Goal: Check status: Check status

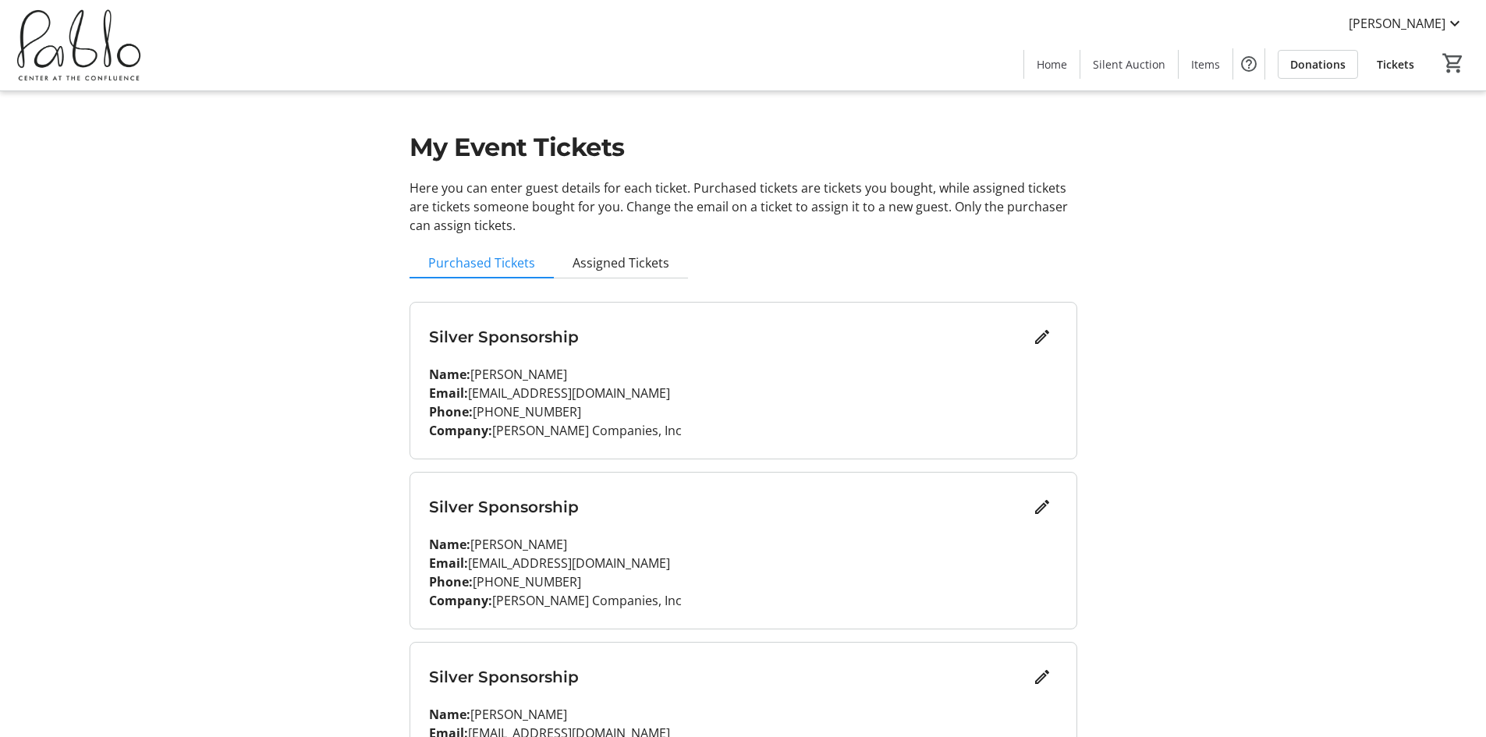
click at [563, 382] on p "Name: Brad Atkinson" at bounding box center [743, 374] width 629 height 19
click at [645, 268] on span "Assigned Tickets" at bounding box center [621, 263] width 97 height 12
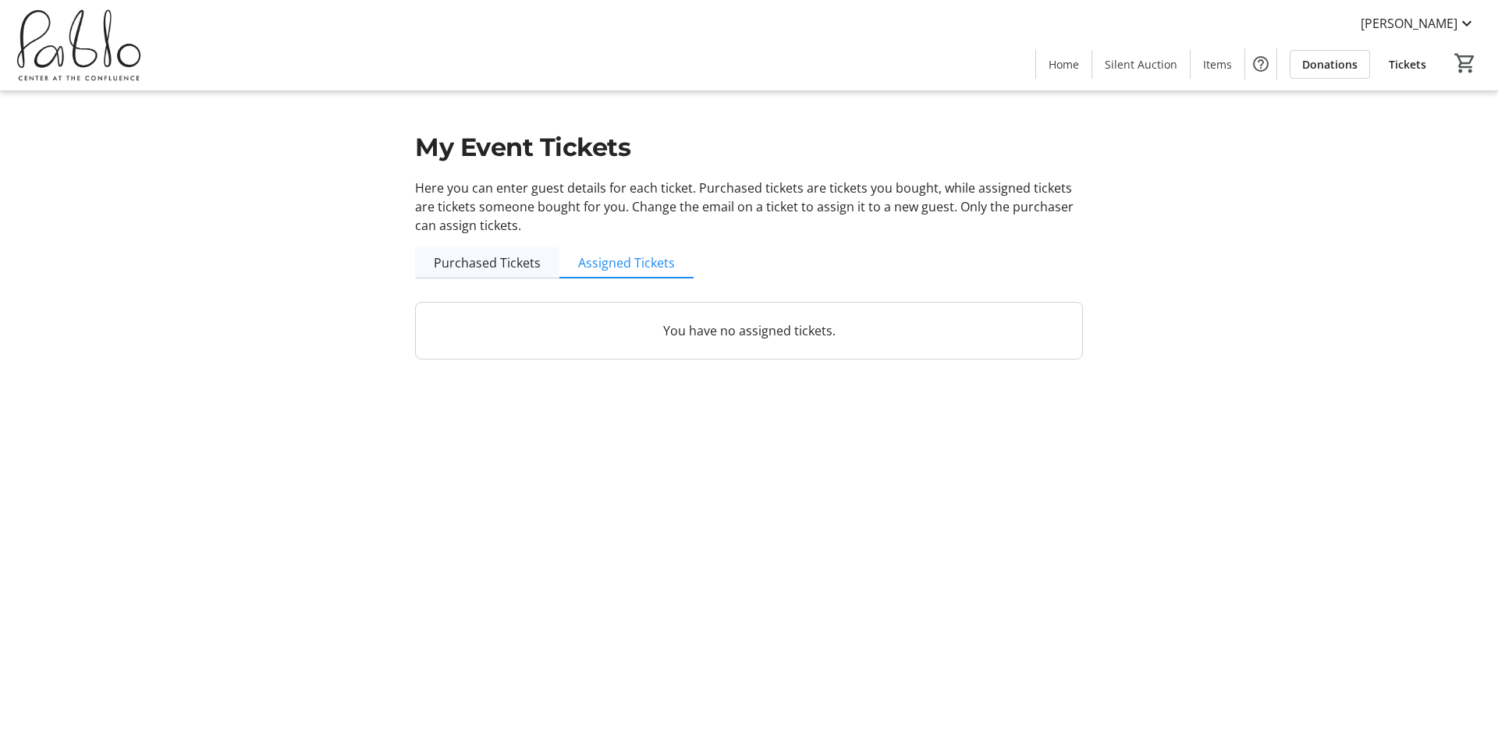
click at [510, 269] on span "Purchased Tickets" at bounding box center [487, 263] width 107 height 12
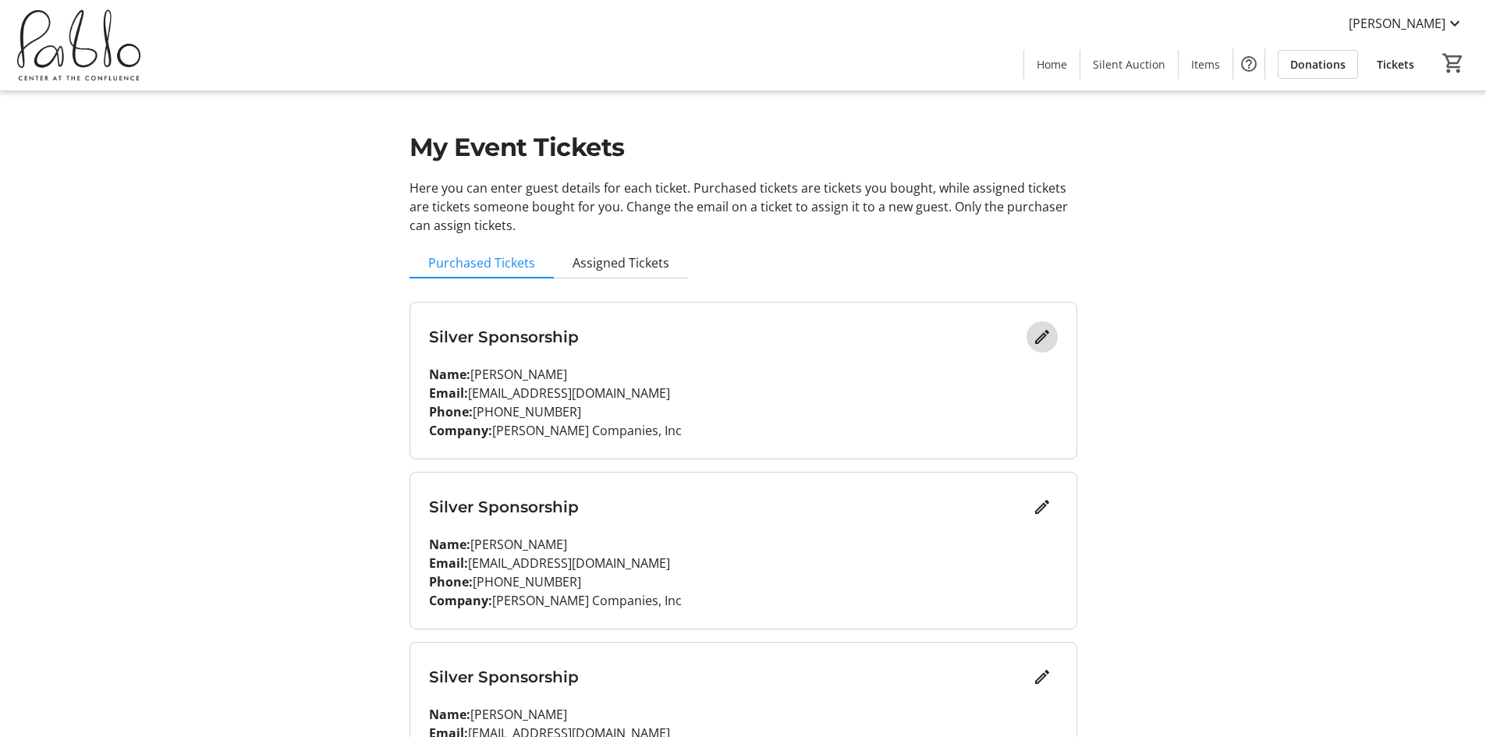
click at [1046, 336] on mat-icon "Edit" at bounding box center [1042, 337] width 19 height 19
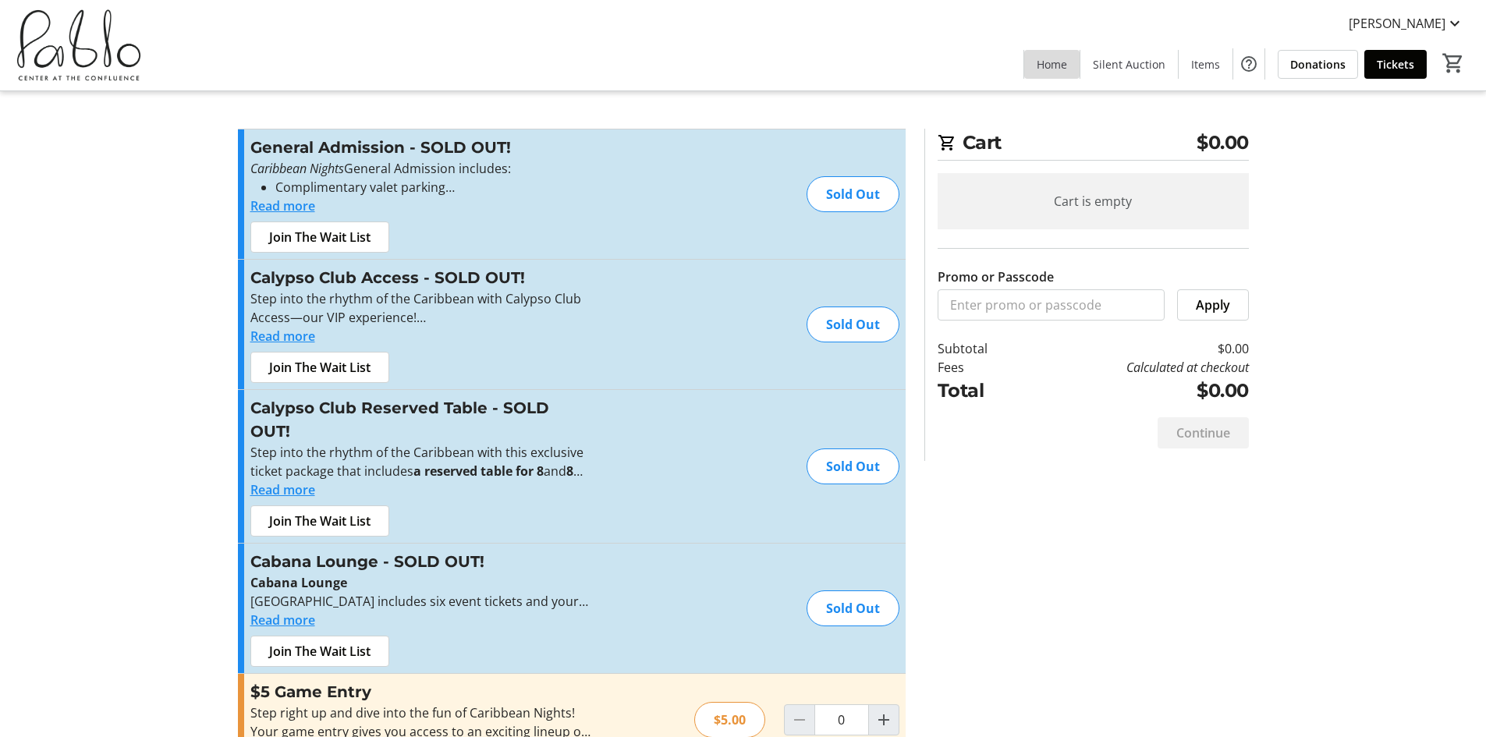
click at [1063, 59] on span "Home" at bounding box center [1052, 64] width 30 height 16
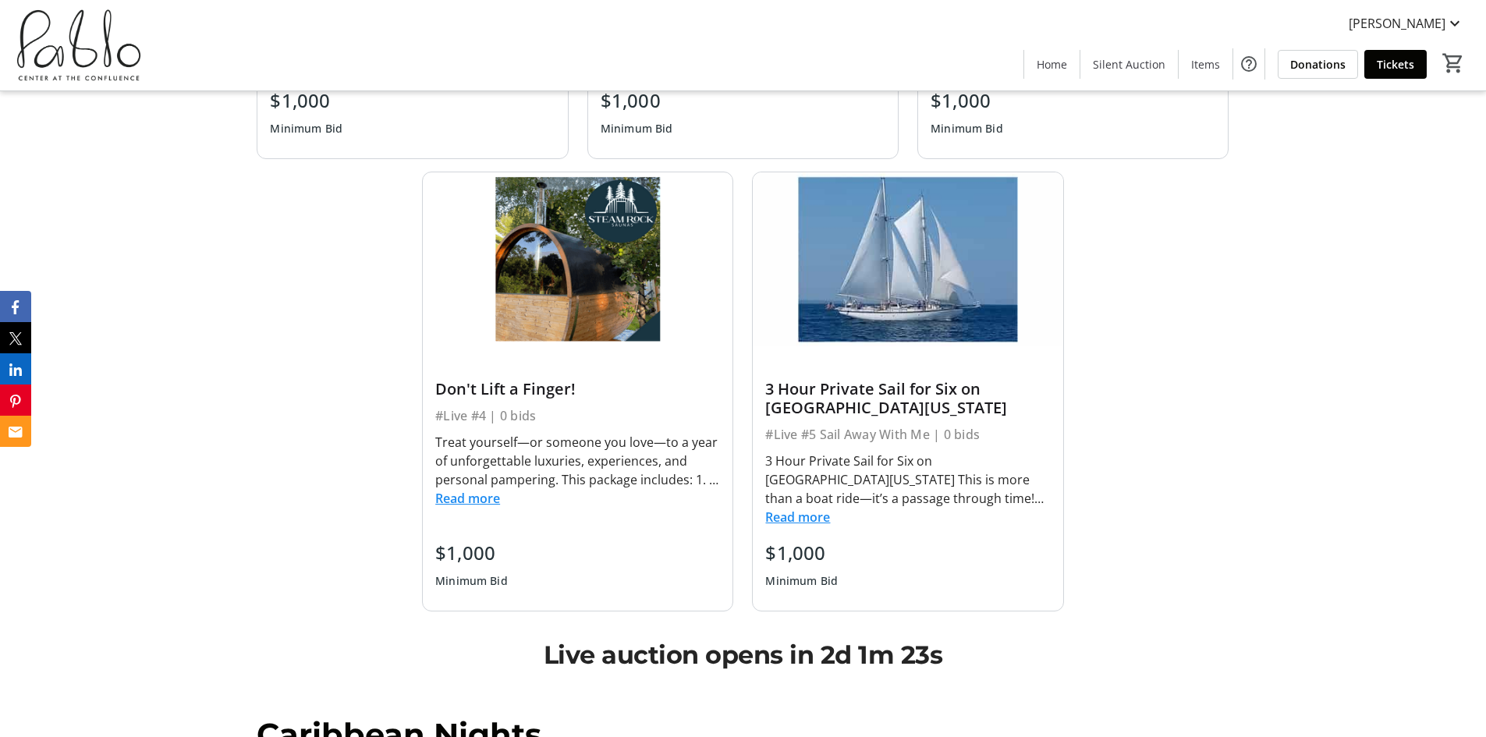
scroll to position [1092, 0]
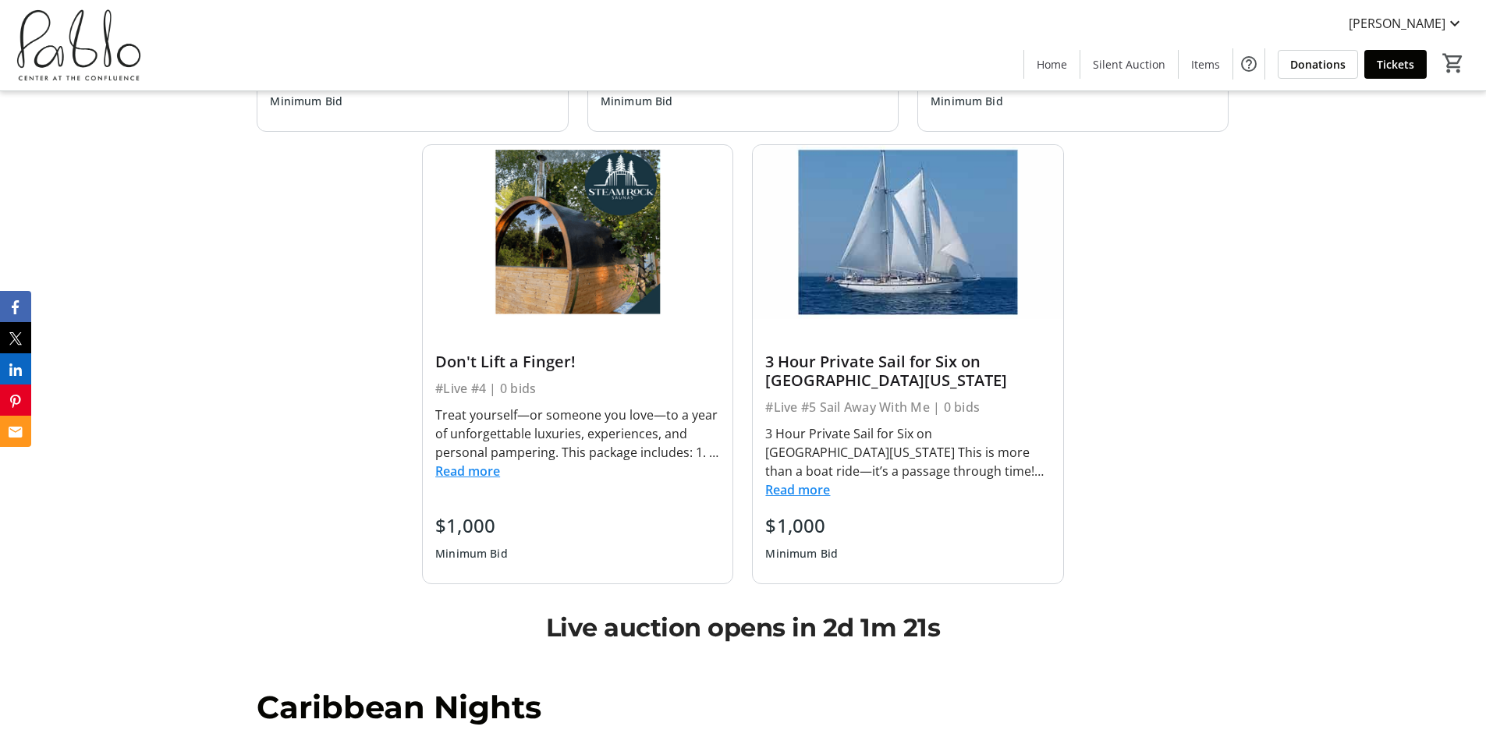
click at [474, 473] on button "Read more" at bounding box center [467, 471] width 65 height 19
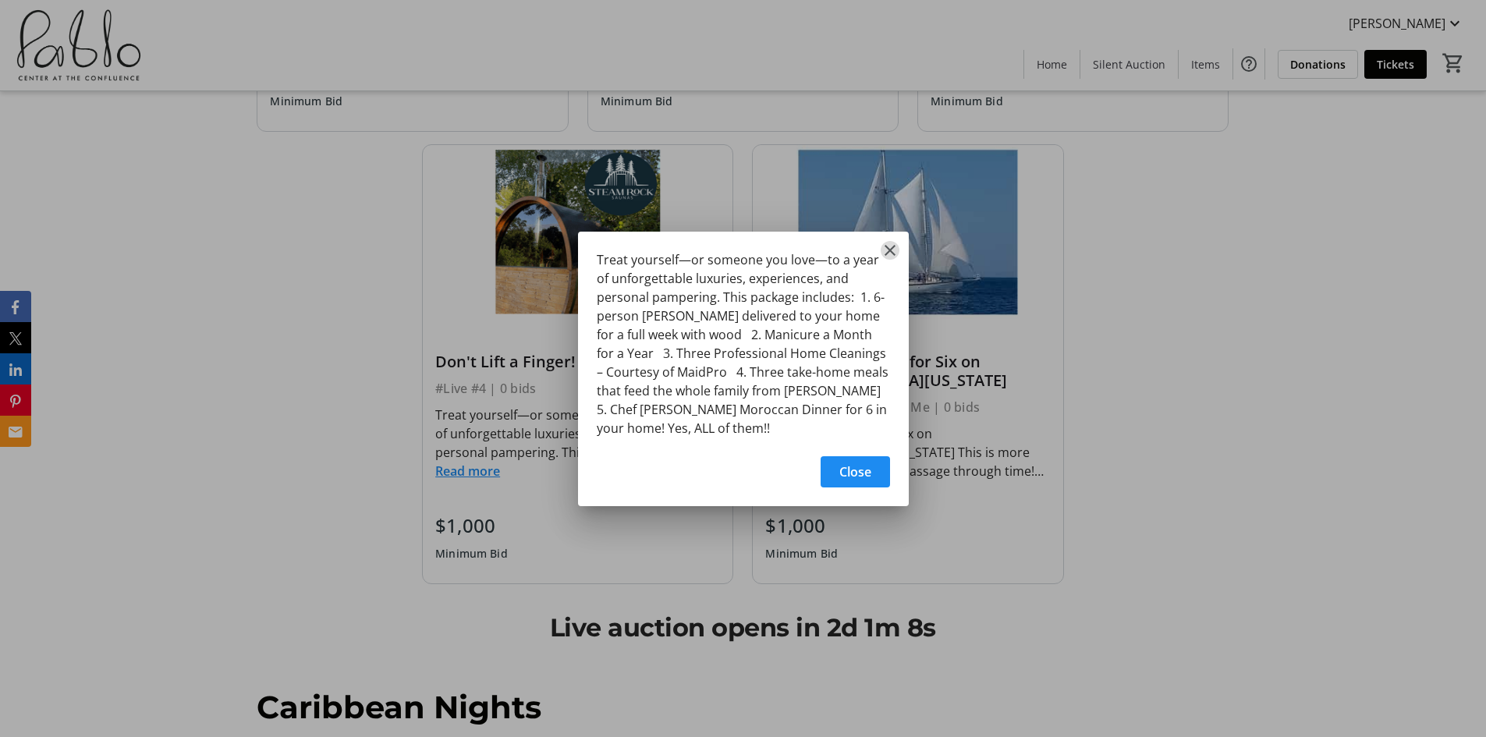
click at [888, 253] on mat-icon "Close" at bounding box center [890, 250] width 19 height 19
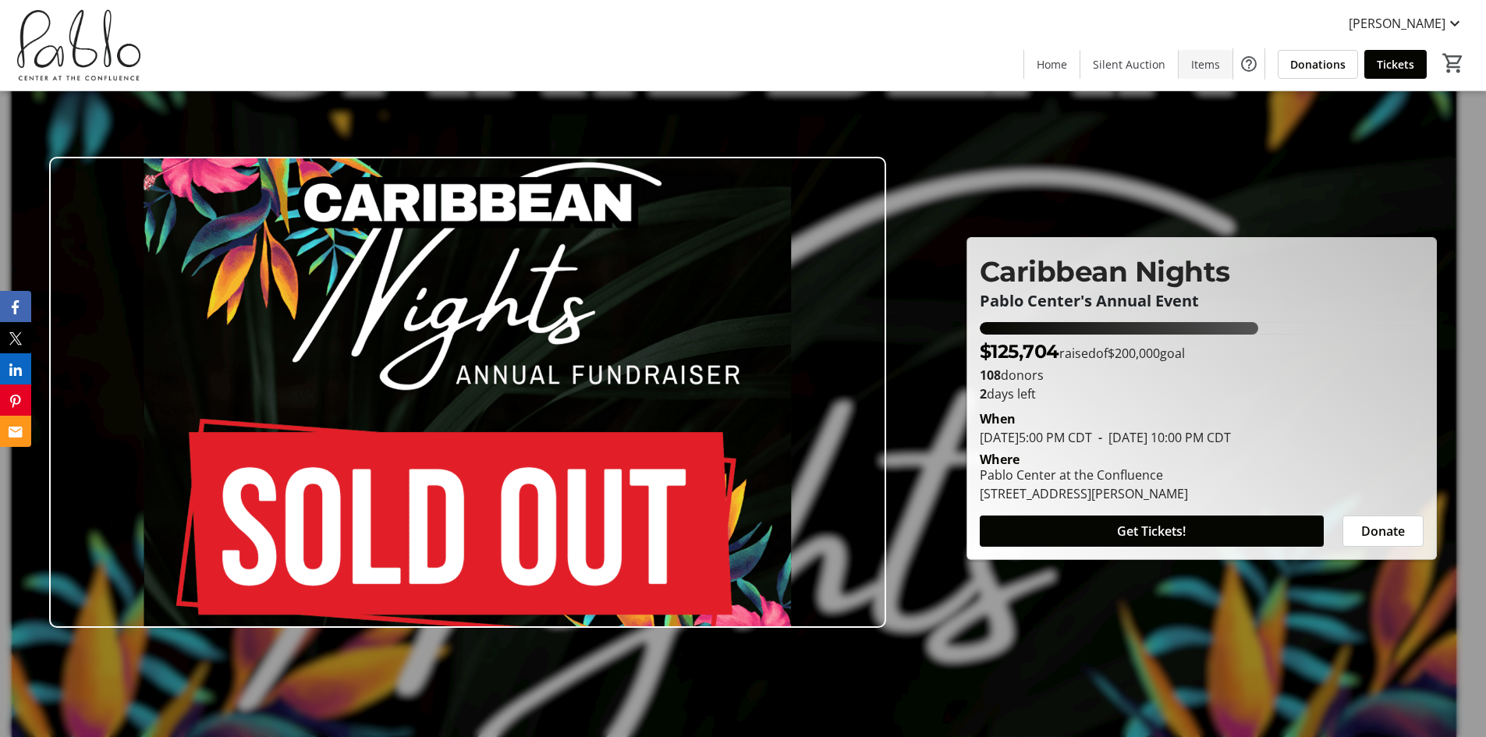
click at [1198, 64] on span "Items" at bounding box center [1205, 64] width 29 height 16
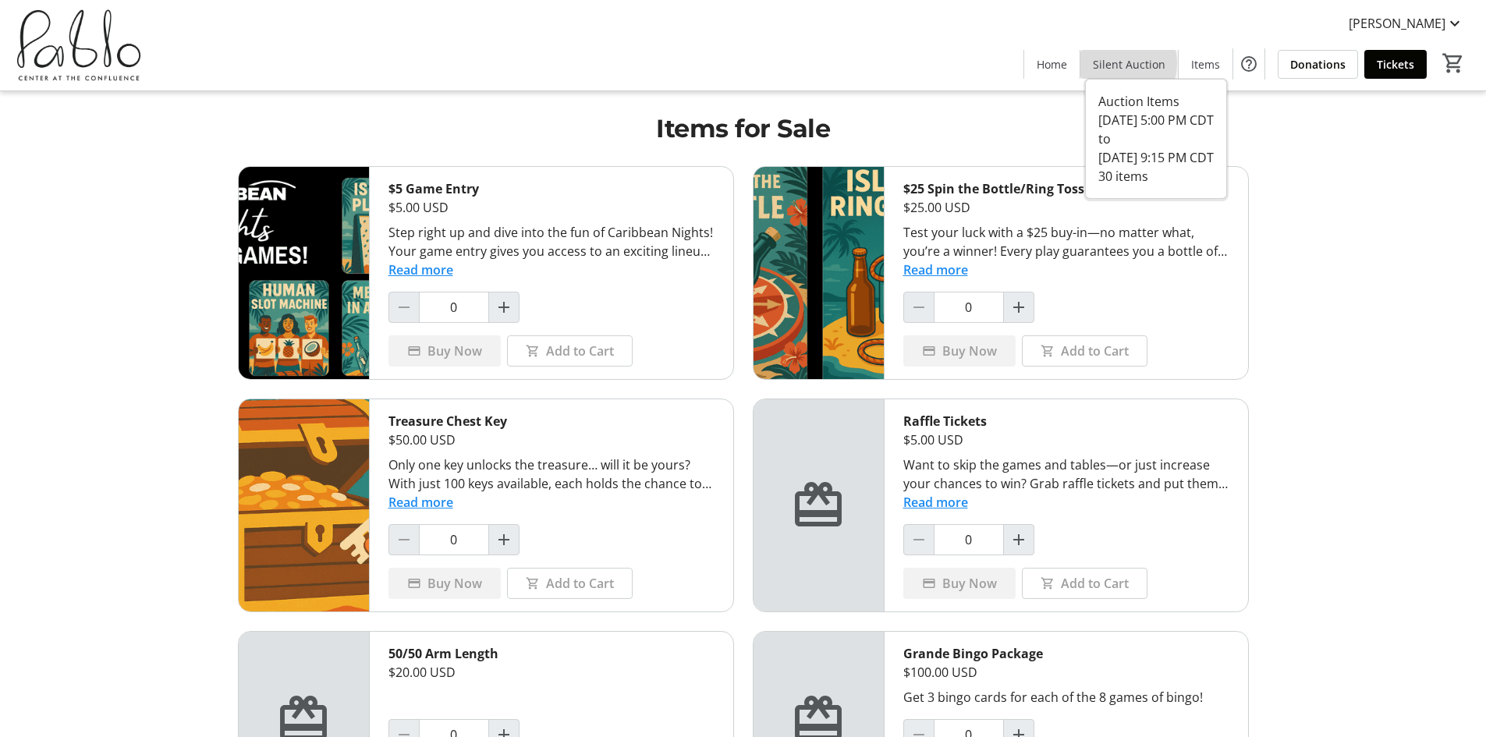
click at [1127, 63] on span "Silent Auction" at bounding box center [1129, 64] width 73 height 16
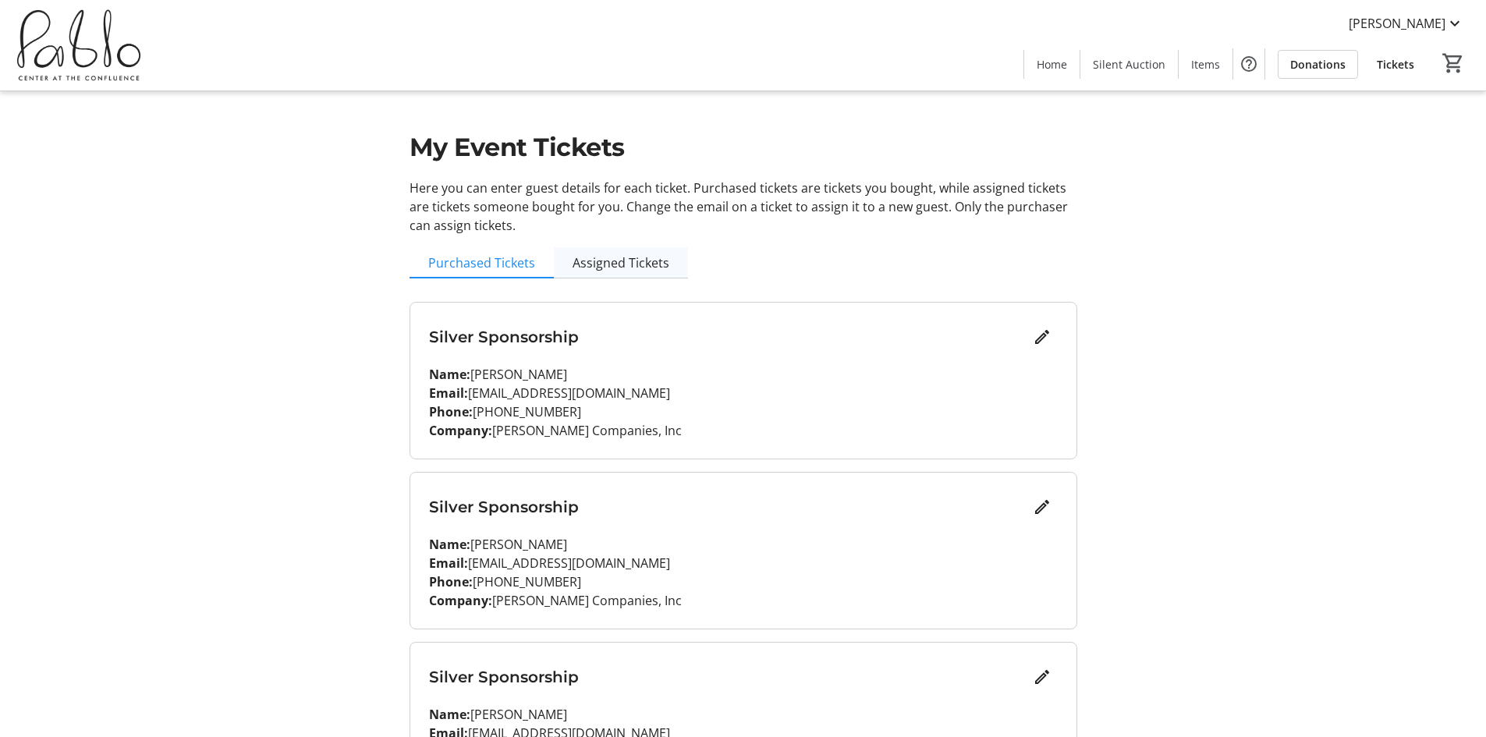
click at [604, 261] on span "Assigned Tickets" at bounding box center [621, 263] width 97 height 12
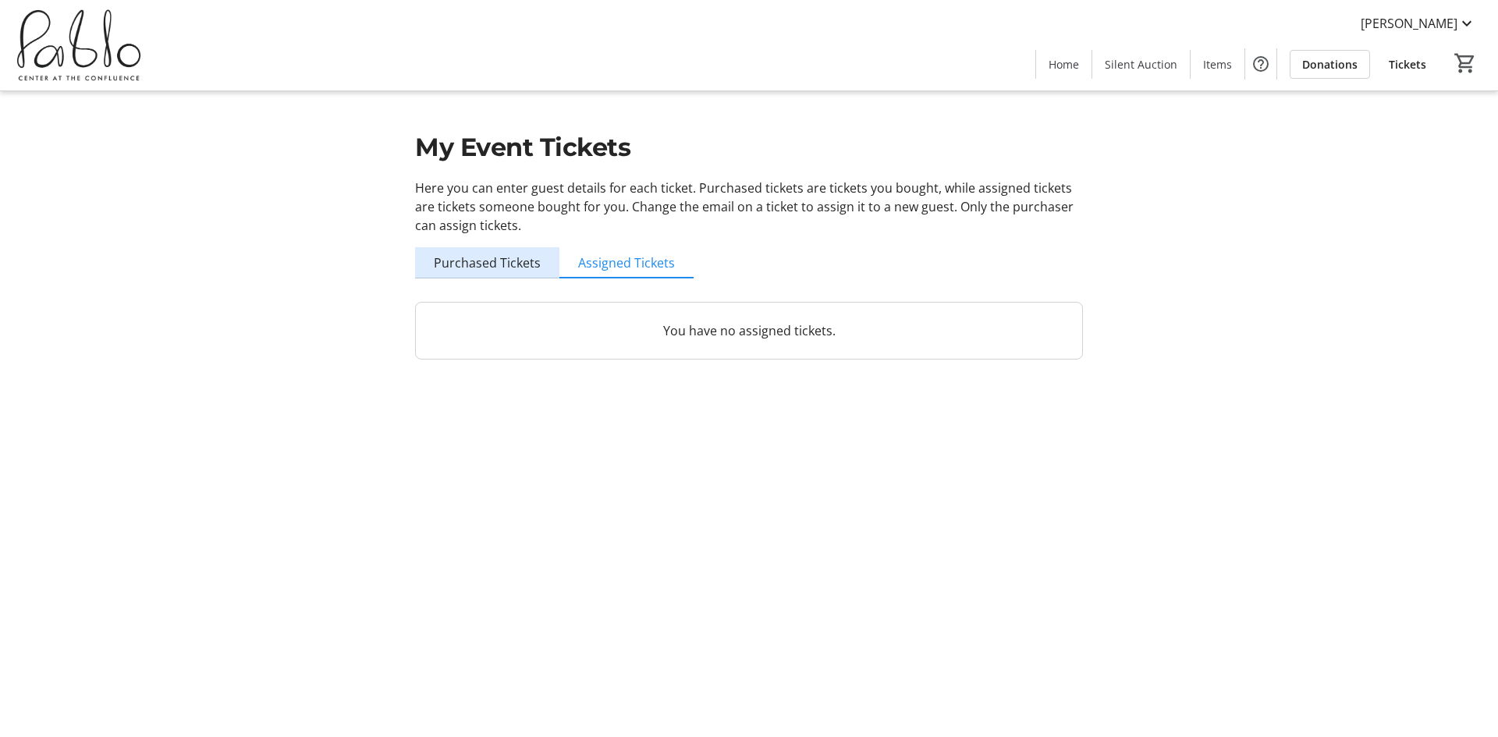
click at [510, 257] on span "Purchased Tickets" at bounding box center [487, 263] width 107 height 12
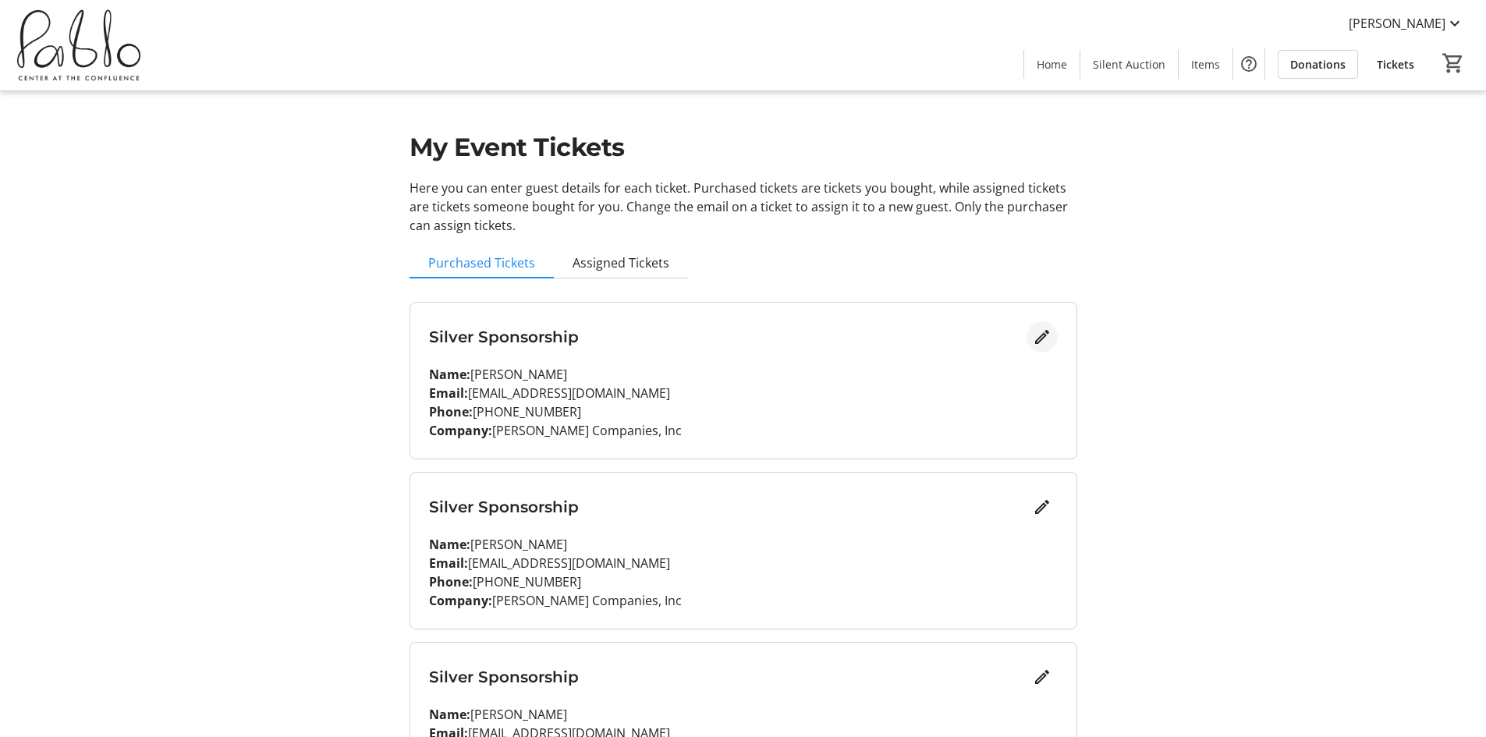
click at [1046, 336] on mat-icon "Edit" at bounding box center [1042, 337] width 19 height 19
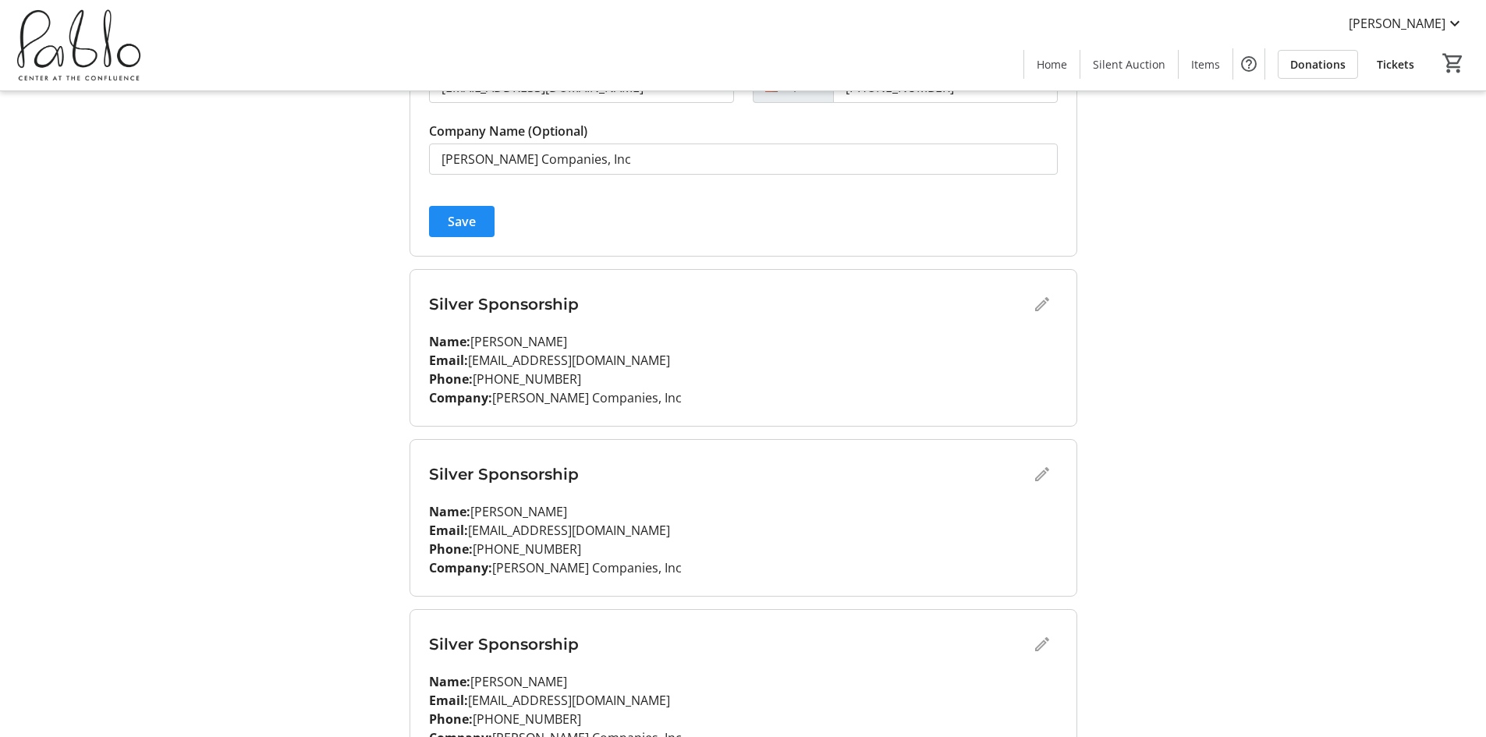
scroll to position [390, 0]
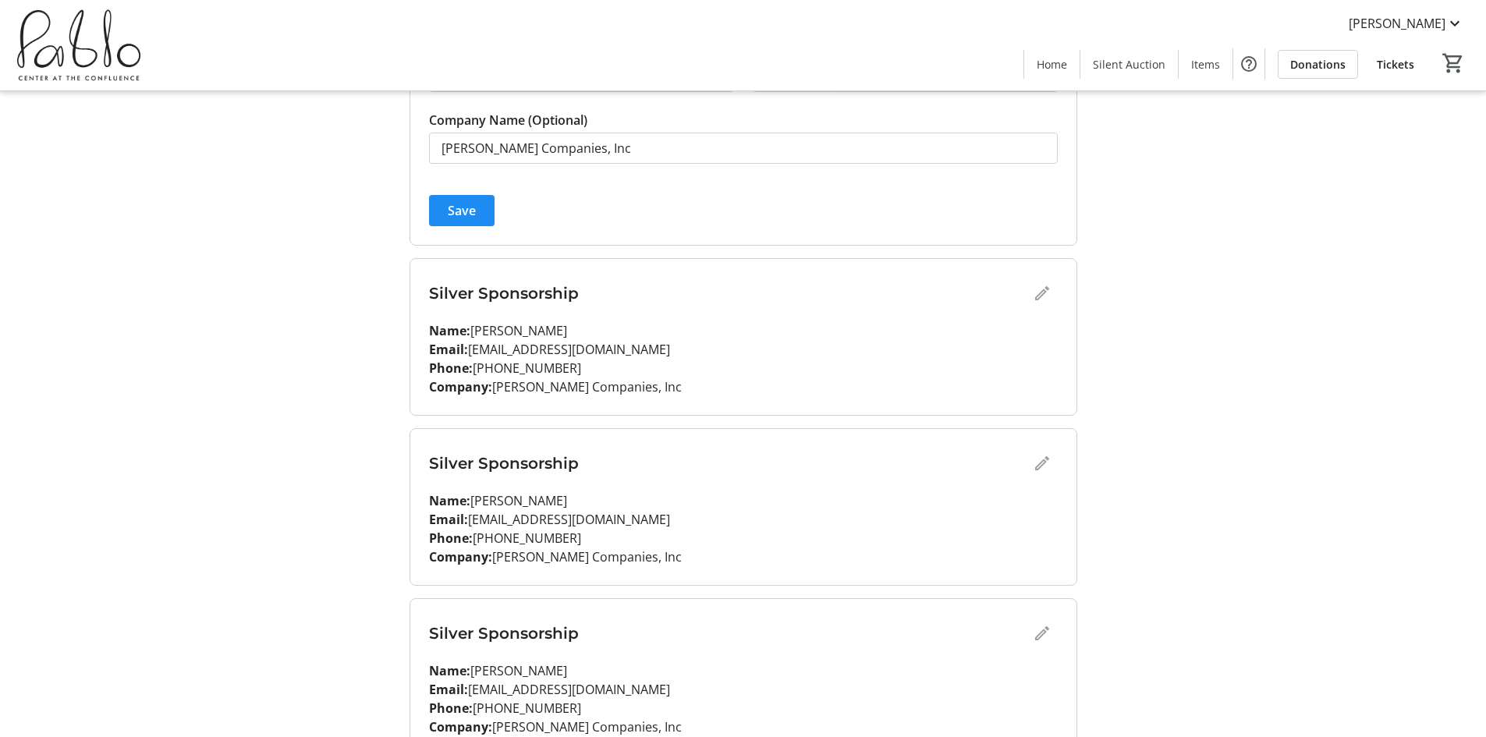
click at [1038, 295] on div "Silver Sponsorship" at bounding box center [743, 293] width 629 height 31
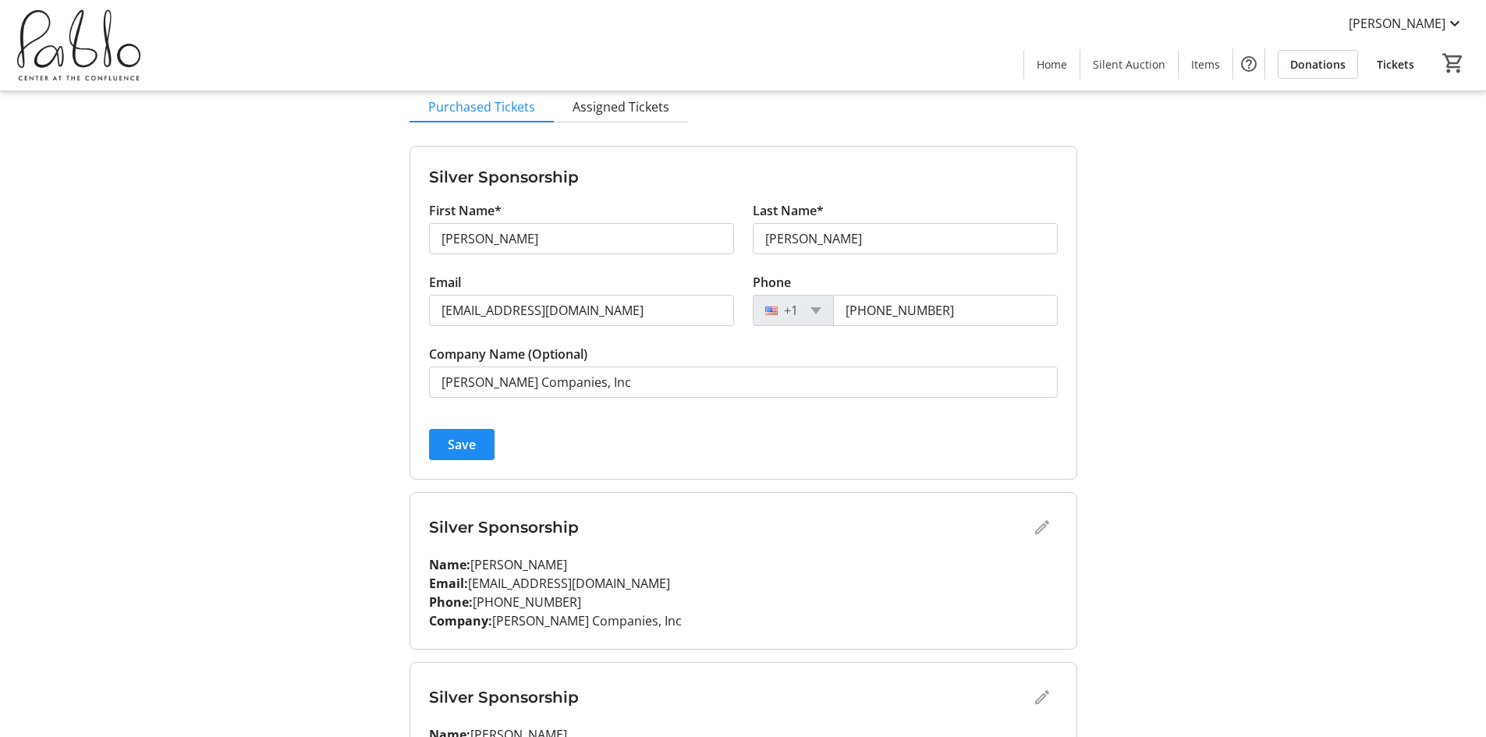
scroll to position [0, 0]
